Goal: Download file/media

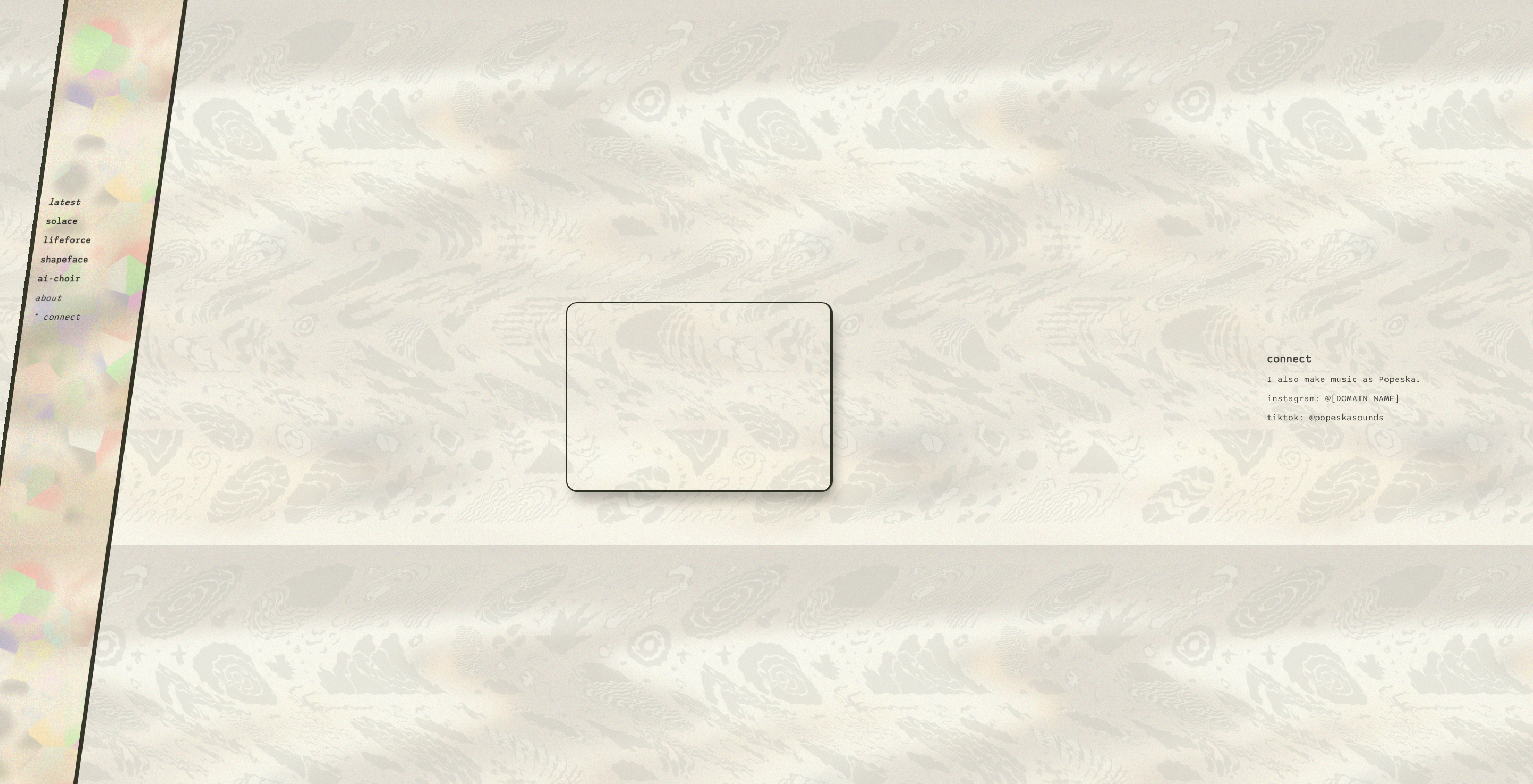
click at [814, 386] on div "OffWhite i m p e r f e c t i o n i s i n t e r e s t i n g. If you can't alread…" at bounding box center [700, 609] width 630 height 471
click at [808, 385] on div "OffWhite i m p e r f e c t i o n i s i n t e r e s t i n g. If you can't alread…" at bounding box center [700, 609] width 630 height 471
click at [803, 427] on div "i m p e r f e c t i o n i s i n t e r e s t i n g." at bounding box center [699, 538] width 525 height 305
click at [803, 381] on div "OffWhite i m p e r f e c t i o n i s i n t e r e s t i n g. If you can't alread…" at bounding box center [700, 609] width 630 height 471
click at [805, 381] on div "OffWhite i m p e r f e c t i o n i s i n t e r e s t i n g. If you can't alread…" at bounding box center [700, 609] width 630 height 471
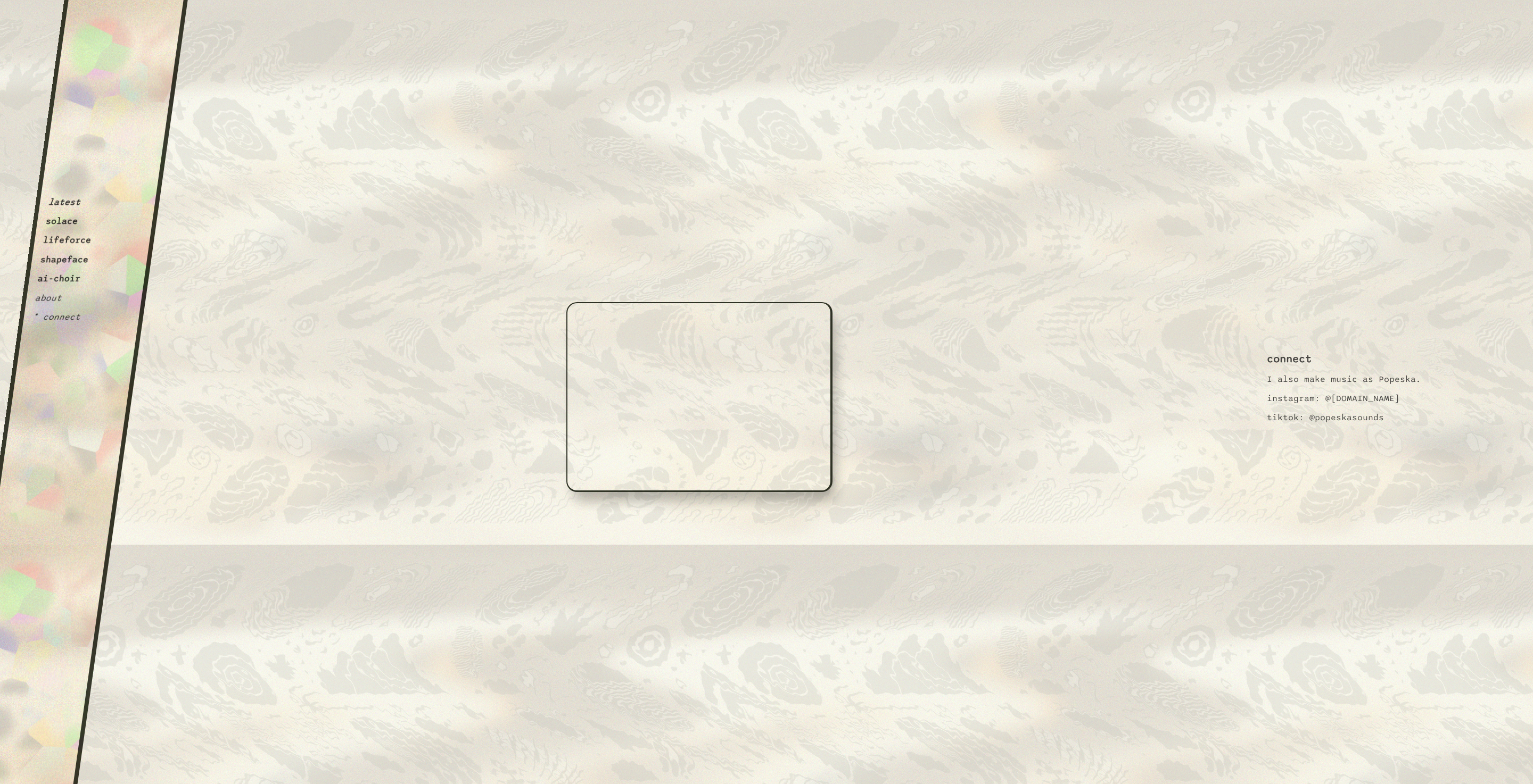
click at [809, 383] on div "OffWhite i m p e r f e c t i o n i s i n t e r e s t i n g. If you can't alread…" at bounding box center [700, 609] width 630 height 471
click at [811, 384] on div "OffWhite i m p e r f e c t i o n i s i n t e r e s t i n g. If you can't alread…" at bounding box center [700, 609] width 630 height 471
click at [812, 384] on div "OffWhite i m p e r f e c t i o n i s i n t e r e s t i n g. If you can't alread…" at bounding box center [700, 609] width 630 height 471
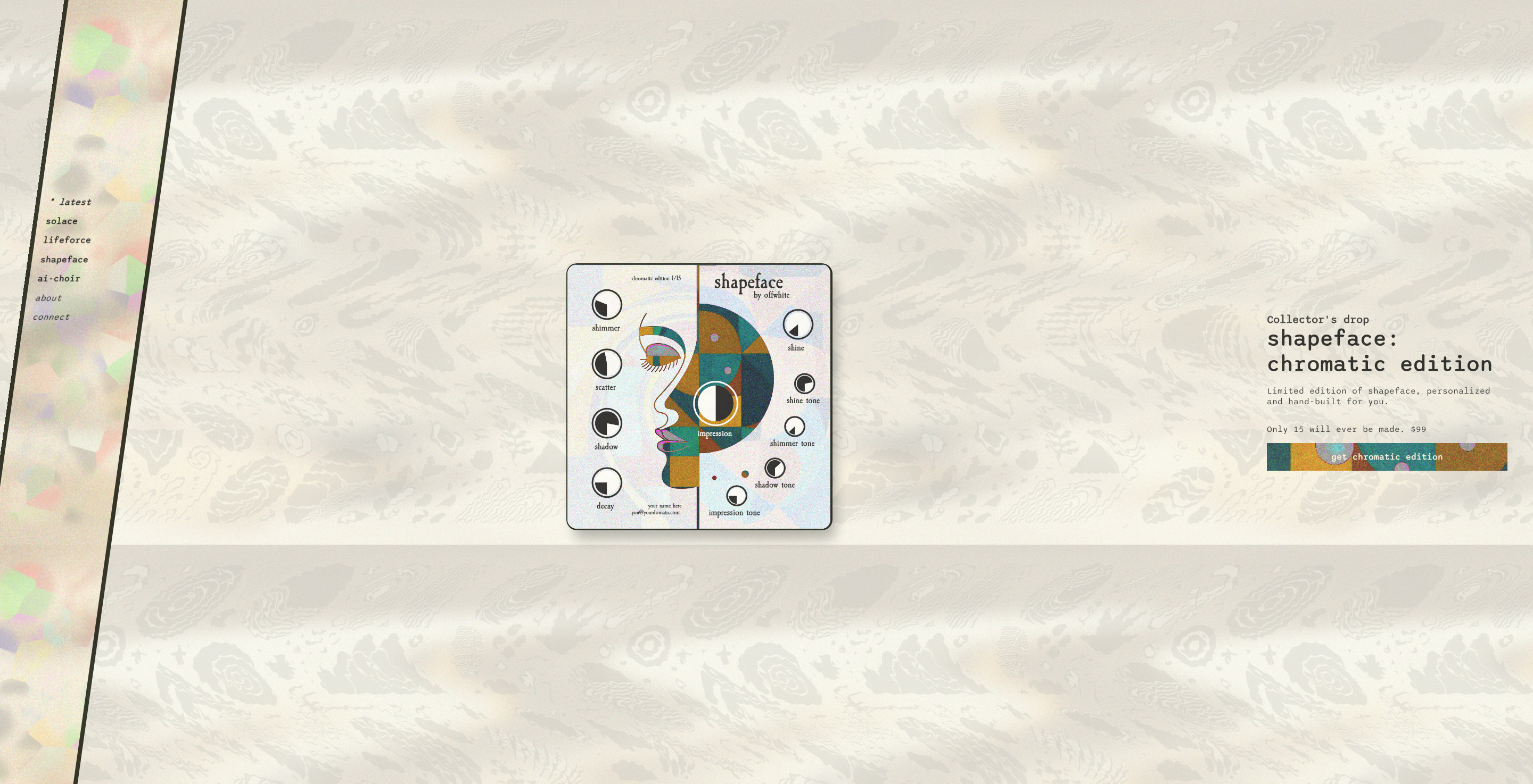
click at [705, 394] on div "OffWhite i m p e r f e c t i o n i s i n t e r e s t i n g. If you can't alread…" at bounding box center [700, 609] width 630 height 471
drag, startPoint x: 709, startPoint y: 406, endPoint x: 779, endPoint y: 377, distance: 75.8
click at [779, 378] on div "OffWhite i m p e r f e c t i o n i s i n t e r e s t i n g. If you can't alread…" at bounding box center [700, 609] width 630 height 471
drag, startPoint x: 779, startPoint y: 377, endPoint x: 781, endPoint y: 390, distance: 13.2
click at [780, 388] on div "OffWhite i m p e r f e c t i o n i s i n t e r e s t i n g. If you can't alread…" at bounding box center [700, 609] width 630 height 471
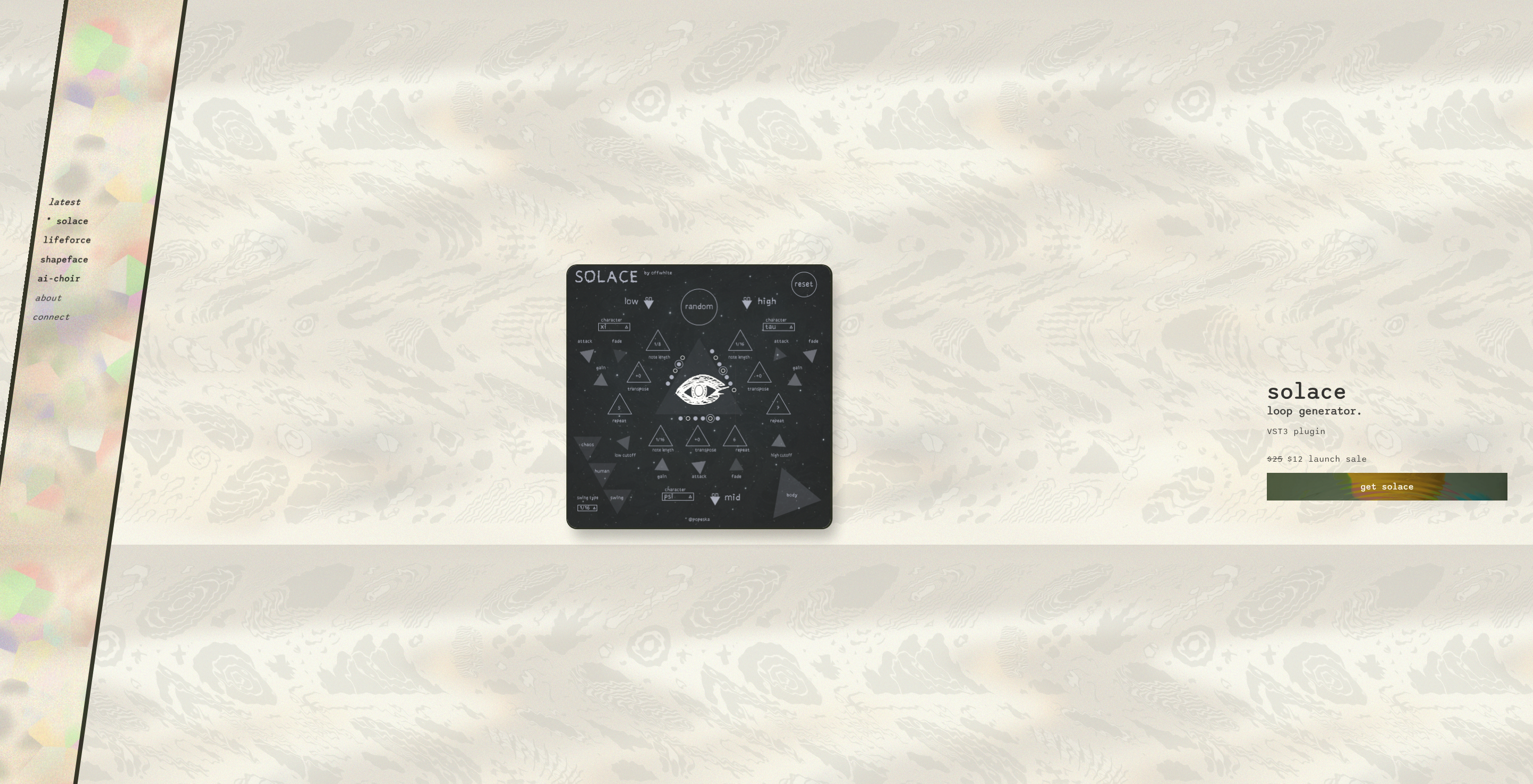
click at [1374, 487] on link "get solace" at bounding box center [1387, 487] width 240 height 28
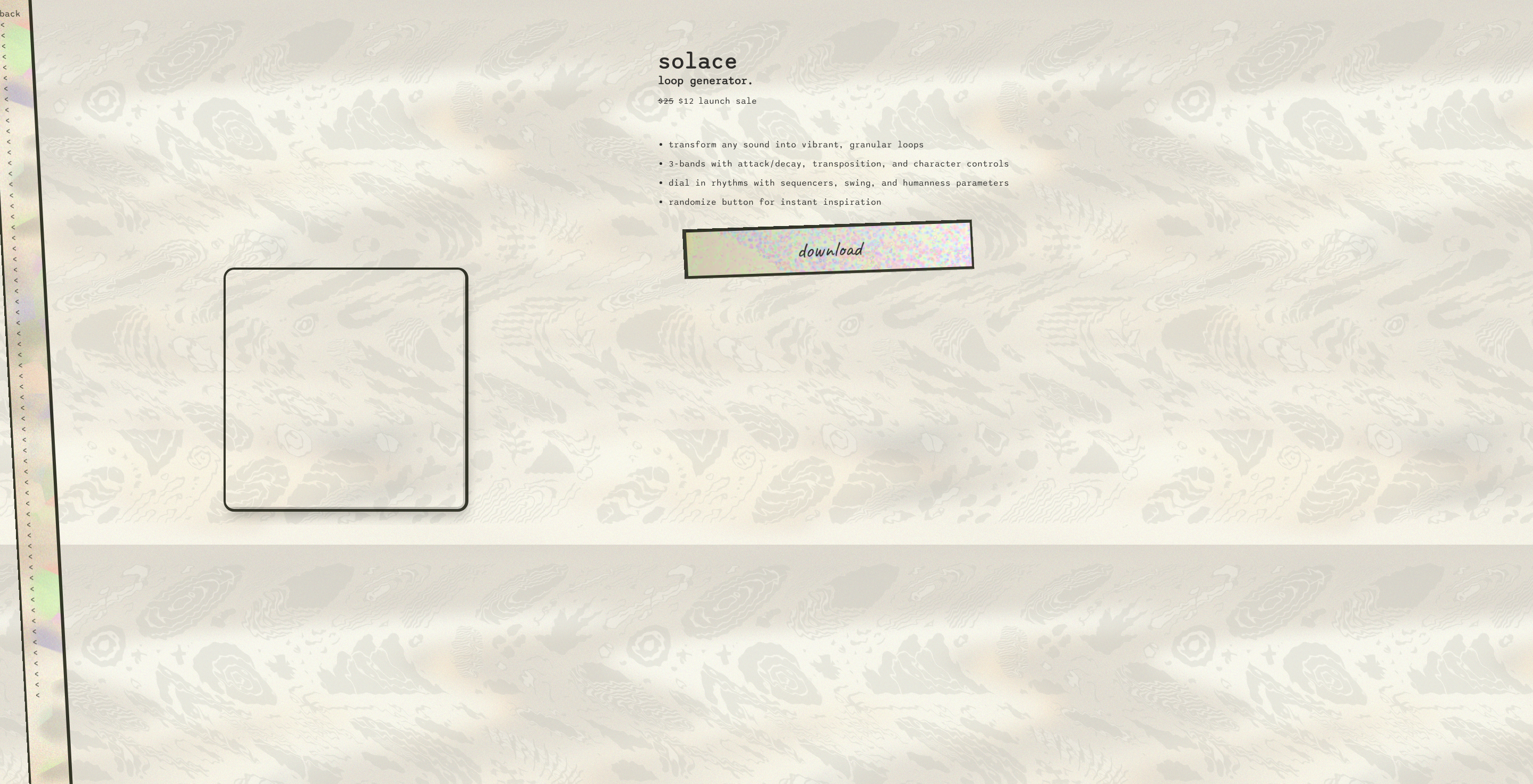
click at [834, 252] on link "download" at bounding box center [828, 249] width 292 height 59
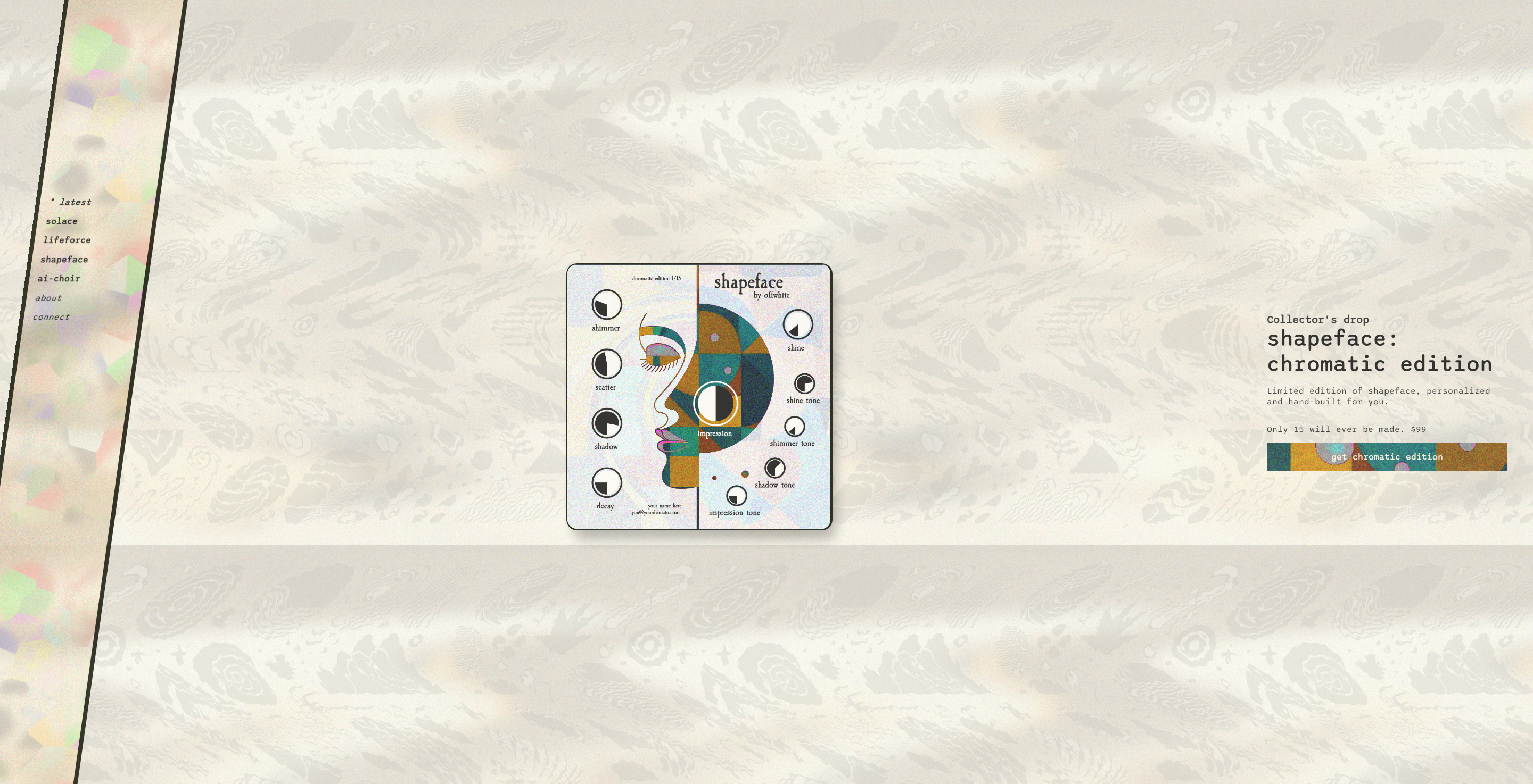
click at [59, 225] on button "solace" at bounding box center [62, 221] width 33 height 11
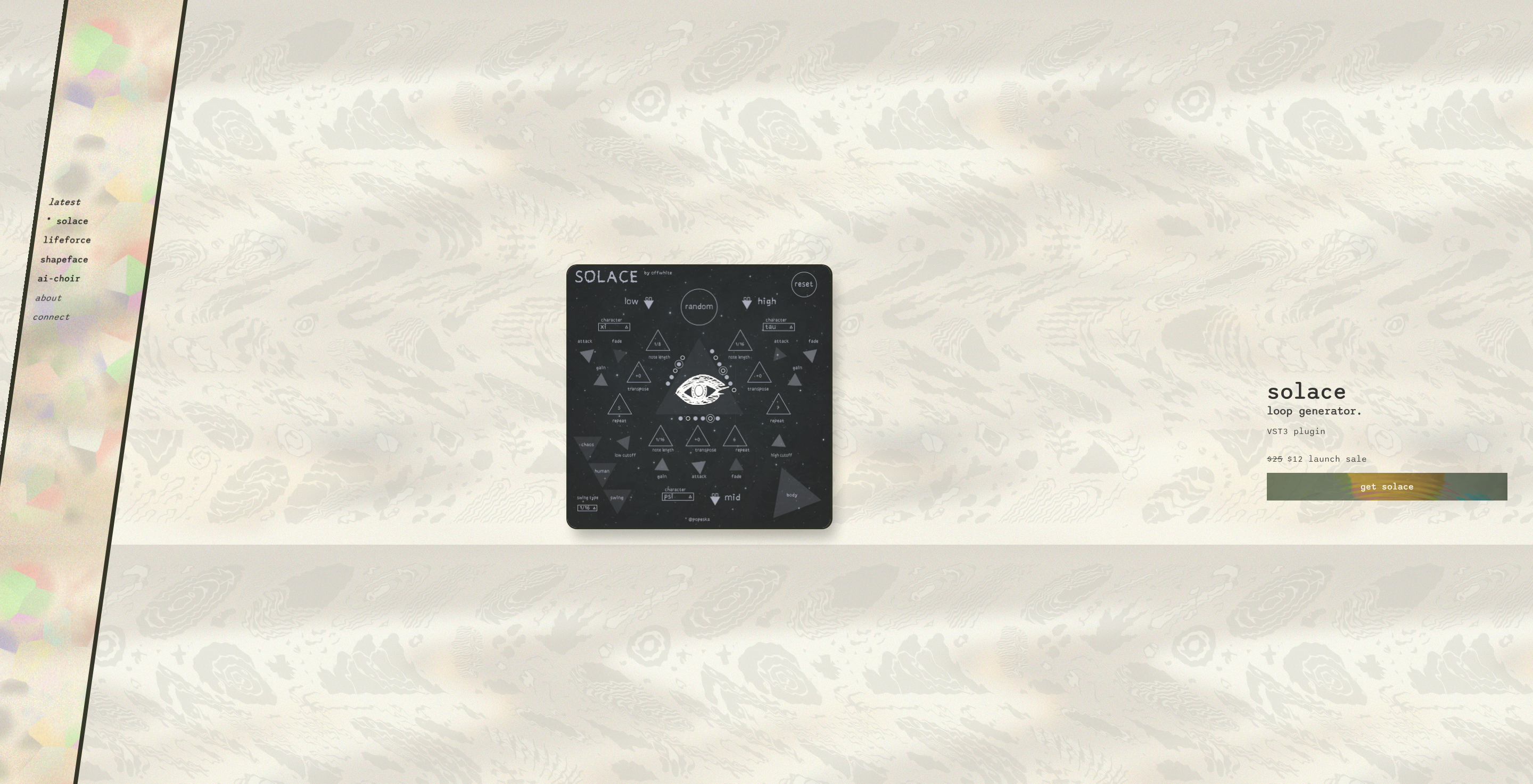
click at [68, 241] on button "lifeforce" at bounding box center [67, 240] width 49 height 11
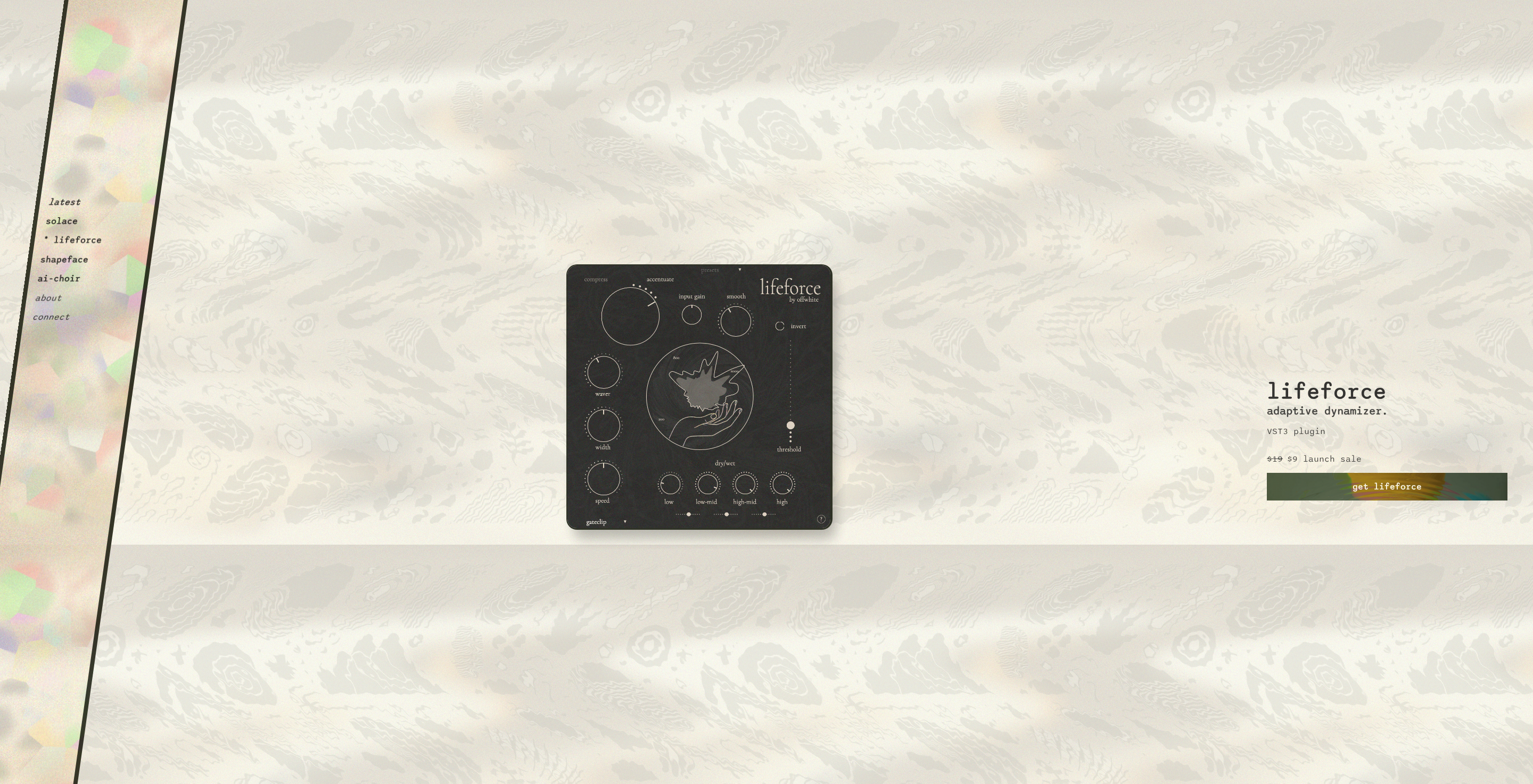
click at [1362, 487] on link "get lifeforce" at bounding box center [1387, 487] width 240 height 28
